Goal: Task Accomplishment & Management: Manage account settings

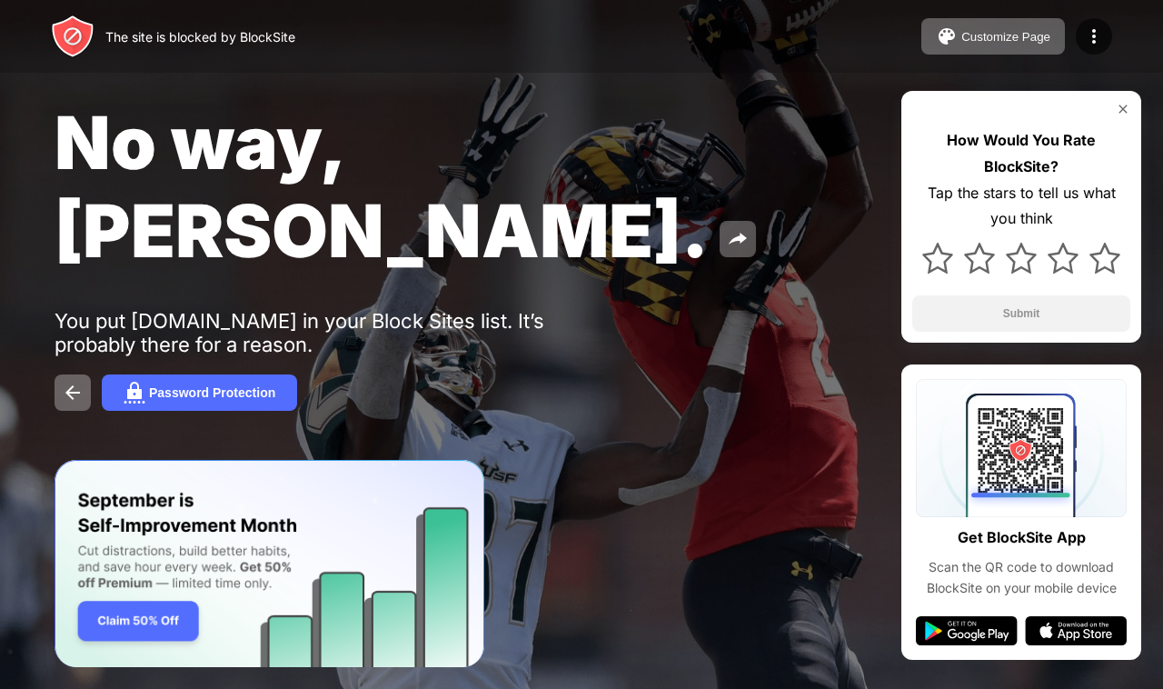
click at [1121, 106] on img at bounding box center [1123, 109] width 15 height 15
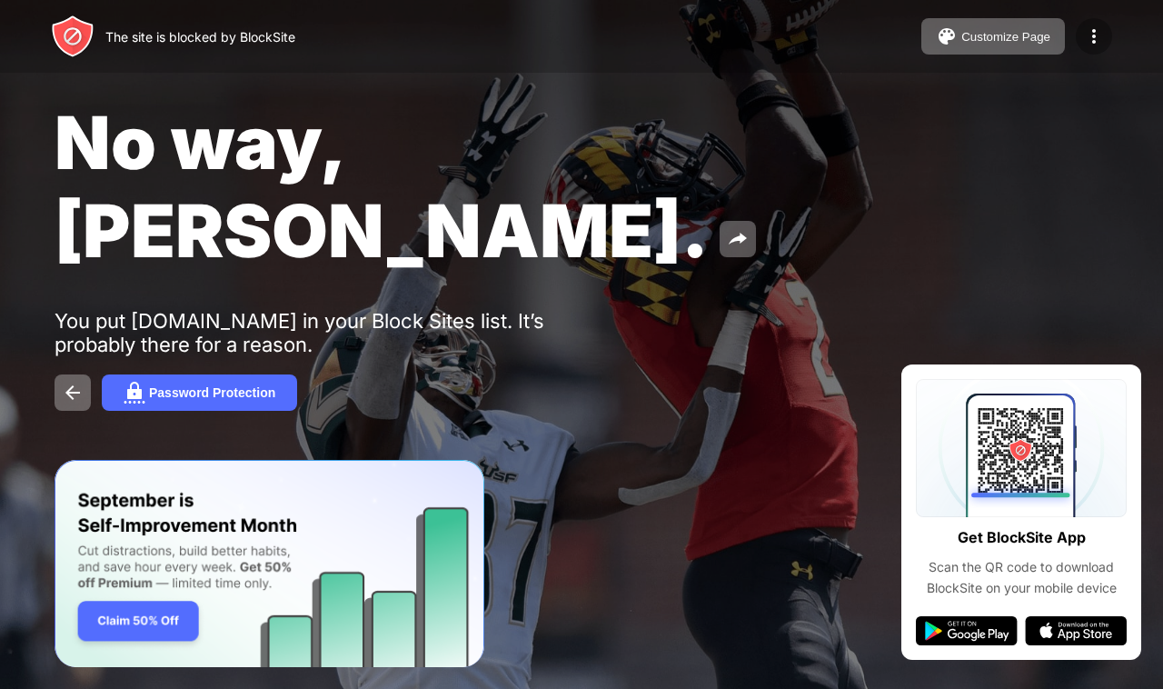
click at [1092, 35] on img at bounding box center [1094, 36] width 22 height 22
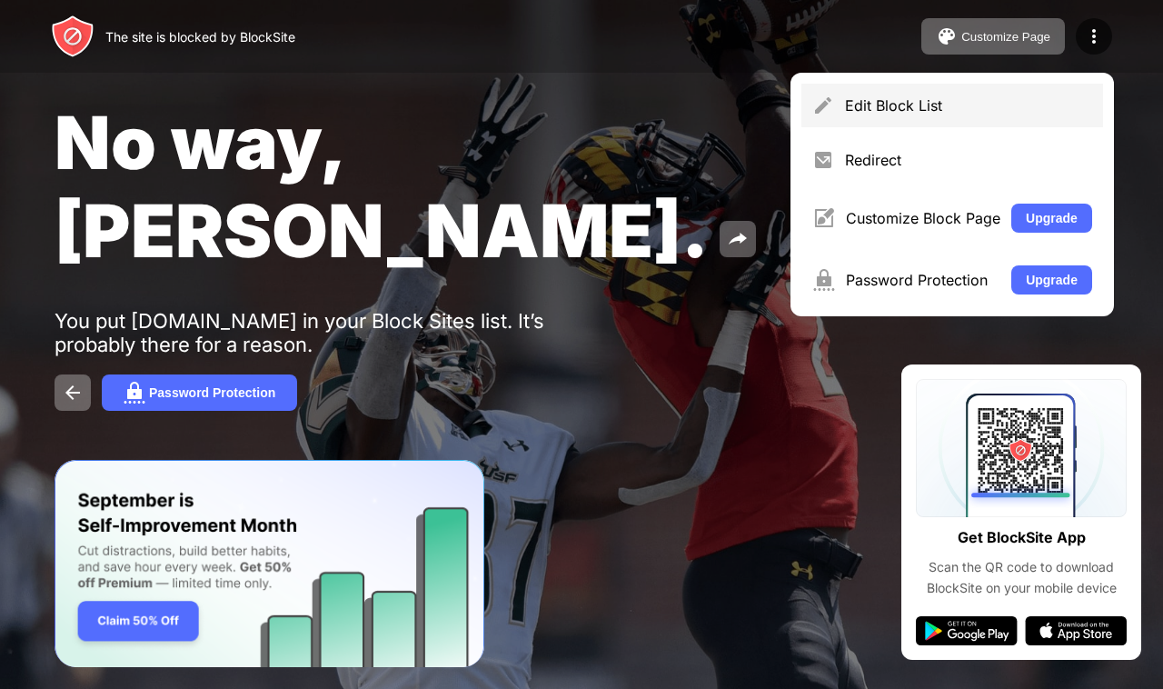
click at [996, 105] on div "Edit Block List" at bounding box center [968, 105] width 247 height 18
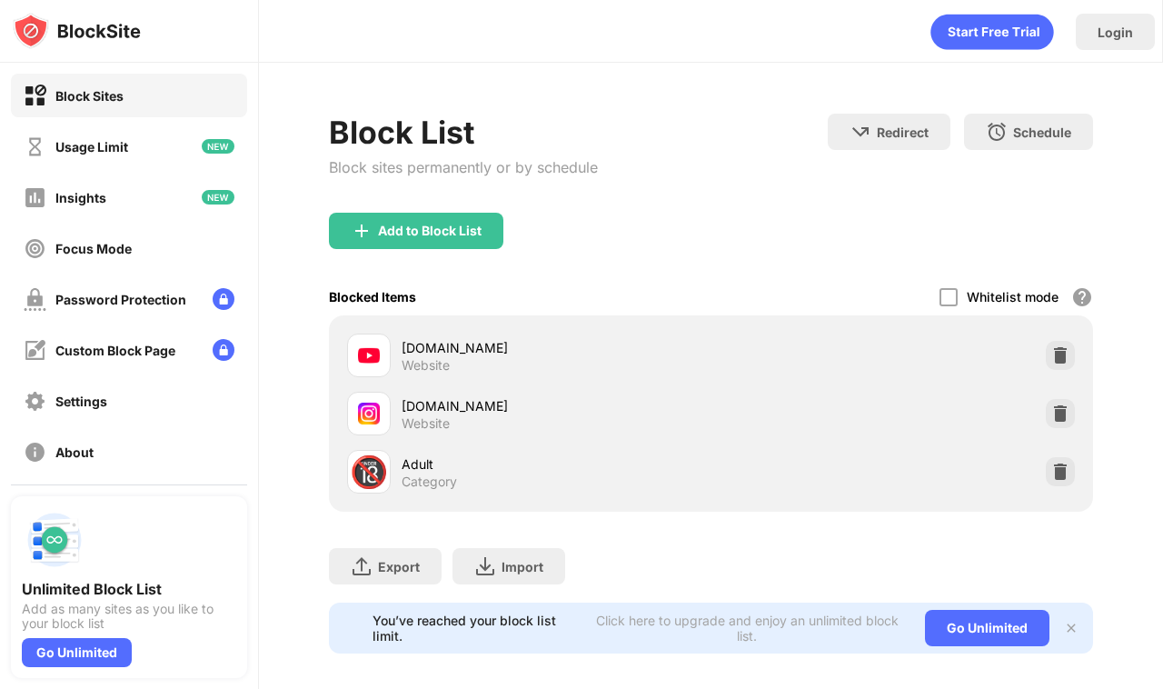
click at [64, 75] on div "Block Sites" at bounding box center [129, 96] width 236 height 44
click at [59, 89] on div "Block Sites" at bounding box center [89, 95] width 68 height 15
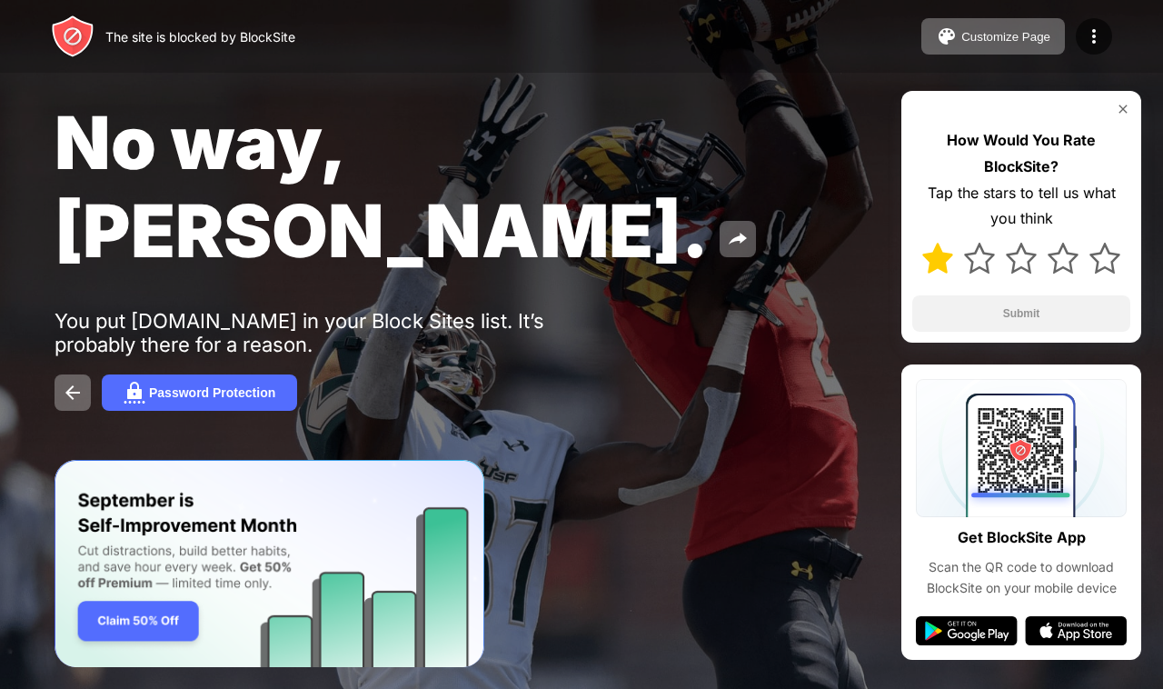
click at [924, 255] on img at bounding box center [937, 258] width 31 height 31
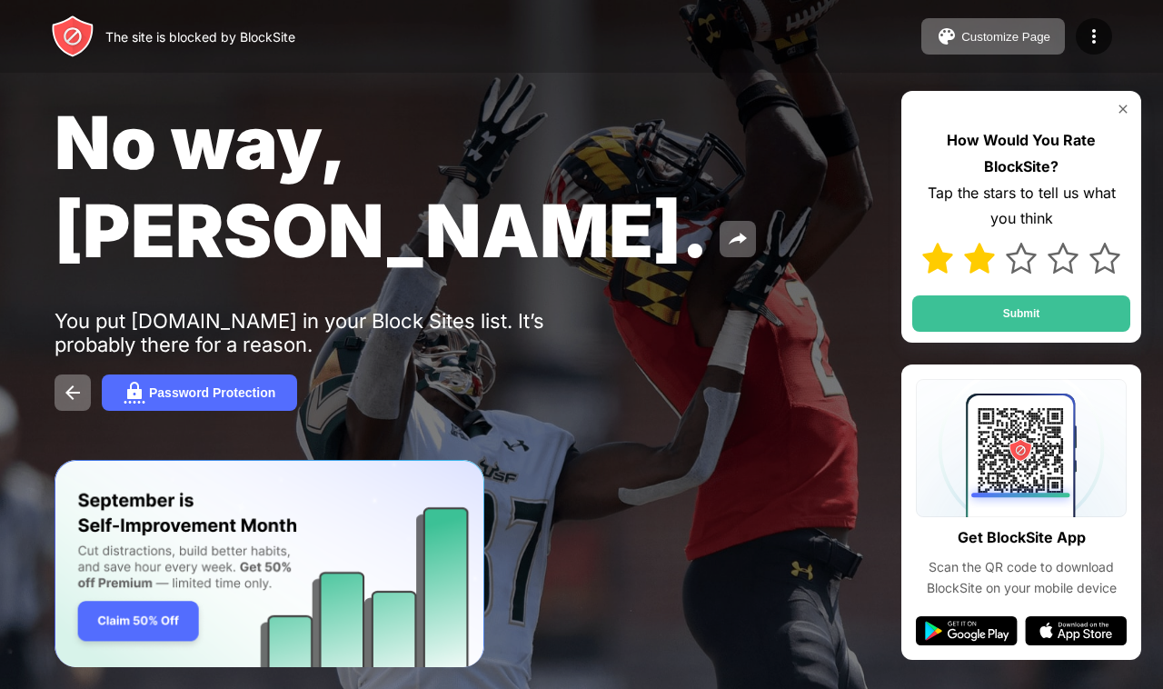
click at [975, 254] on img at bounding box center [979, 258] width 31 height 31
click at [1083, 254] on div at bounding box center [1021, 258] width 218 height 53
click at [1096, 254] on img at bounding box center [1105, 258] width 31 height 31
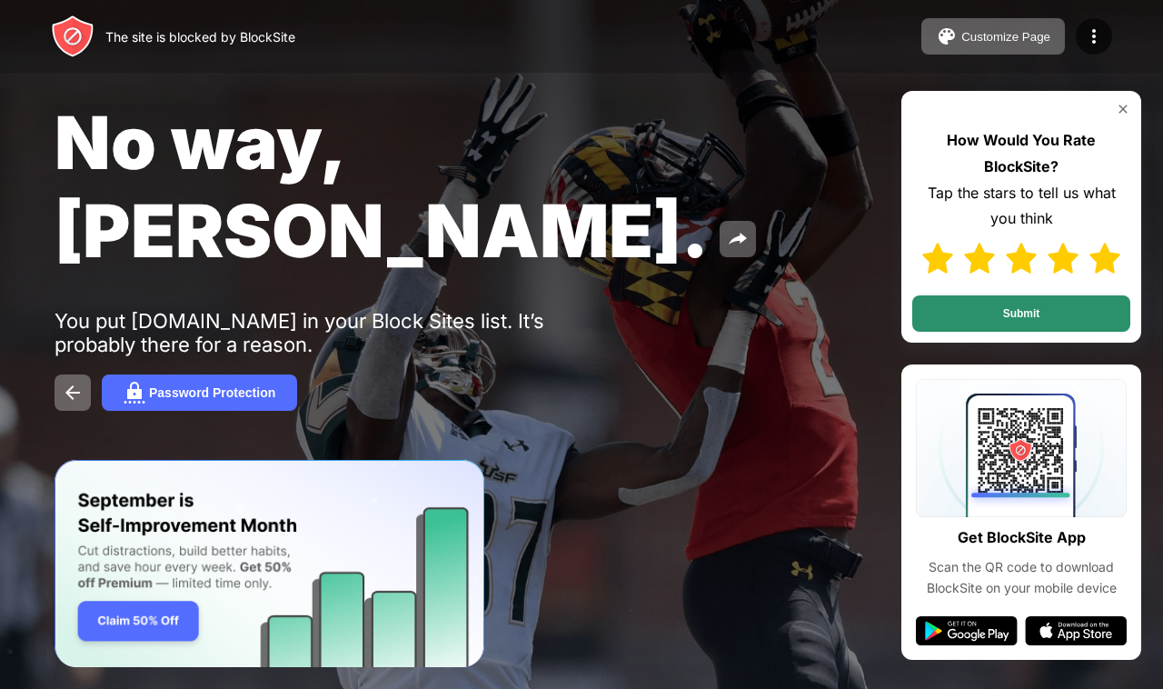
click at [1033, 318] on button "Submit" at bounding box center [1021, 313] width 218 height 36
